Goal: Information Seeking & Learning: Learn about a topic

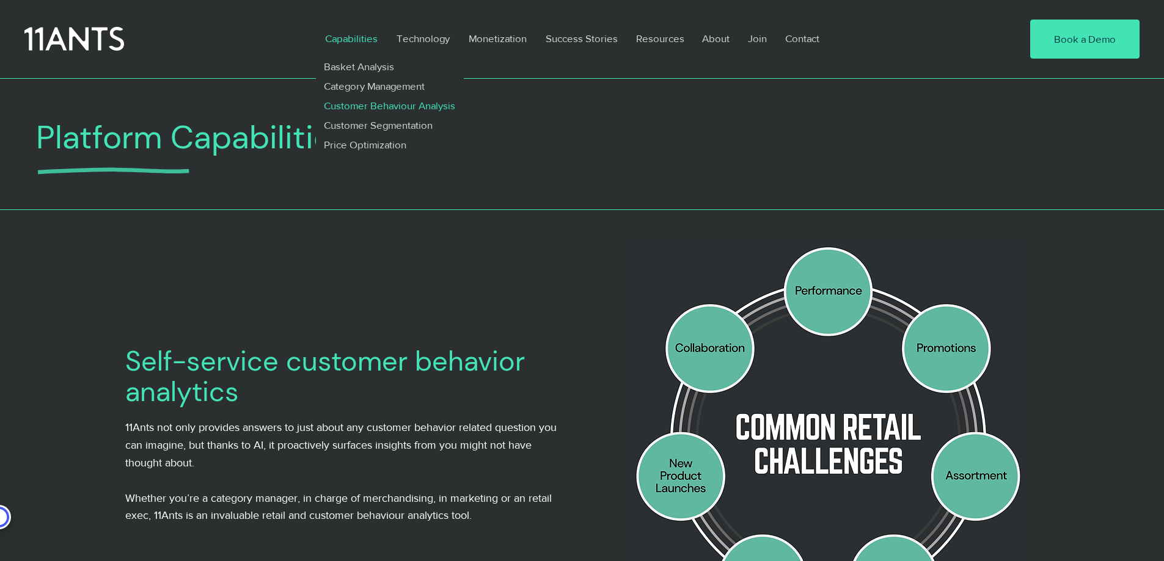
click at [357, 109] on p "Customer Behaviour Analysis" at bounding box center [390, 106] width 142 height 20
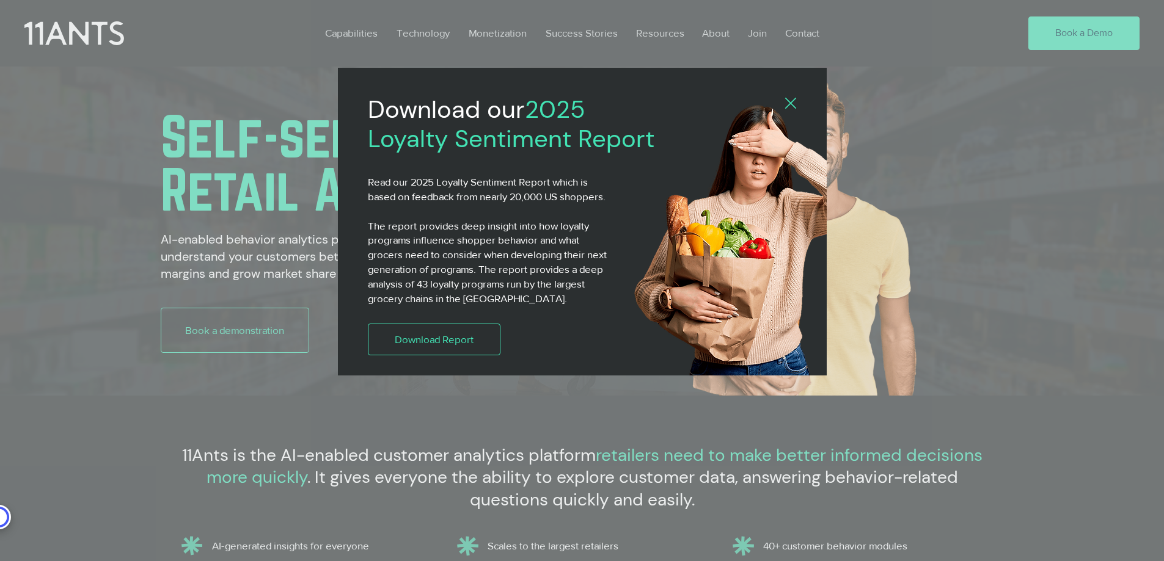
click at [350, 34] on div "2025 Loyalty Sentiment Report" at bounding box center [582, 280] width 1164 height 561
